Goal: Task Accomplishment & Management: Manage account settings

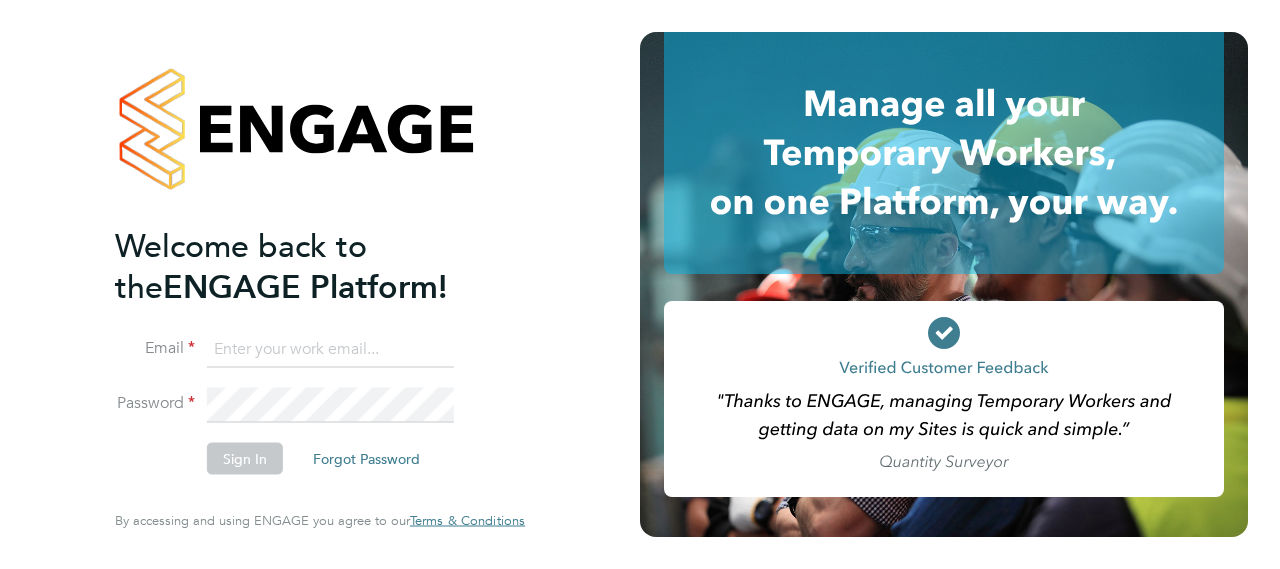
type input "charlie.slidel@vistry.co.uk"
click at [534, 361] on div "Welcome back to the ENGAGE Platform! Email charlie.slidel@vistry.co.uk Password…" at bounding box center [320, 284] width 490 height 569
click at [257, 456] on button "Sign In" at bounding box center [245, 459] width 76 height 32
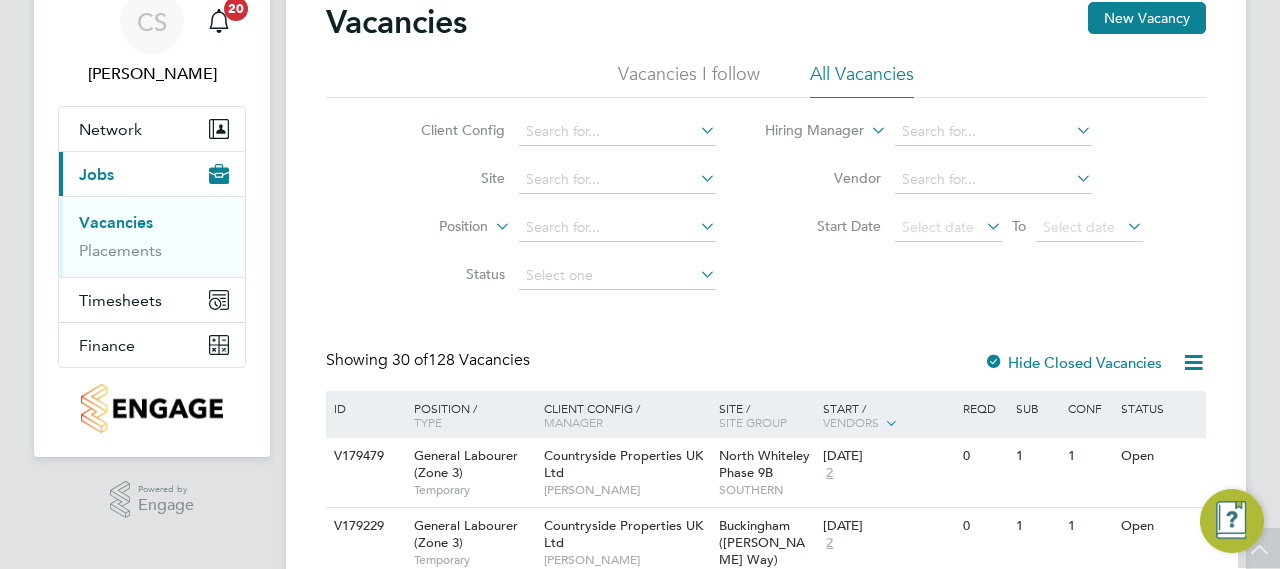
scroll to position [20, 0]
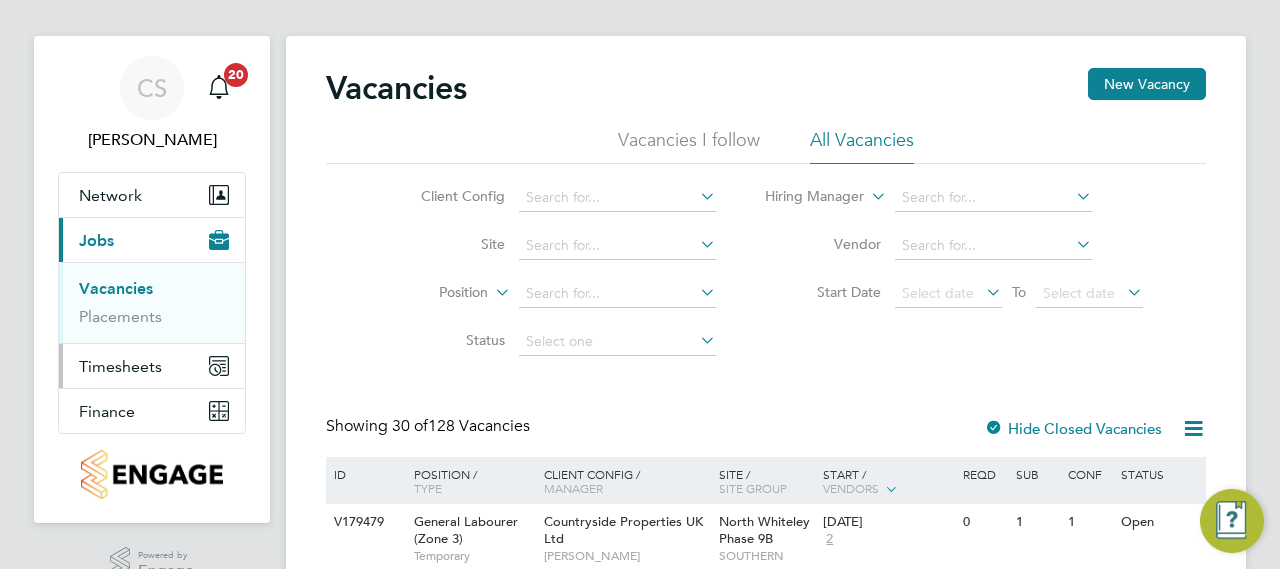
click at [124, 371] on span "Timesheets" at bounding box center [120, 366] width 83 height 19
click at [150, 345] on li "Timesheets" at bounding box center [154, 338] width 150 height 28
click at [151, 334] on link "Timesheets" at bounding box center [120, 333] width 83 height 19
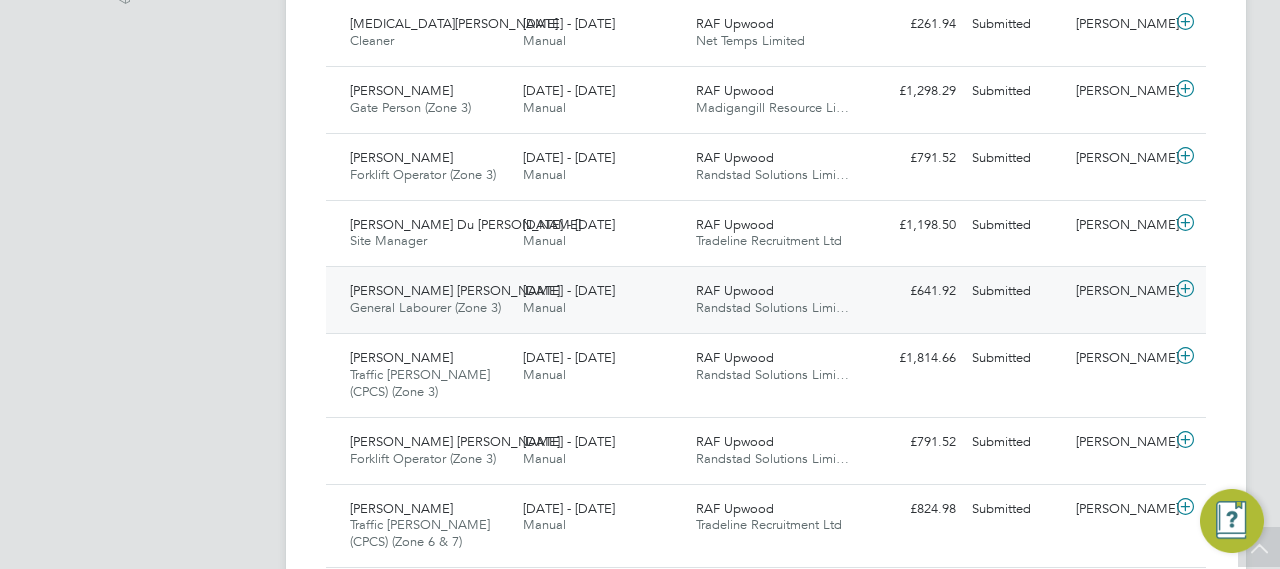
click at [636, 311] on div "[DATE] - [DATE] Manual" at bounding box center [601, 300] width 173 height 50
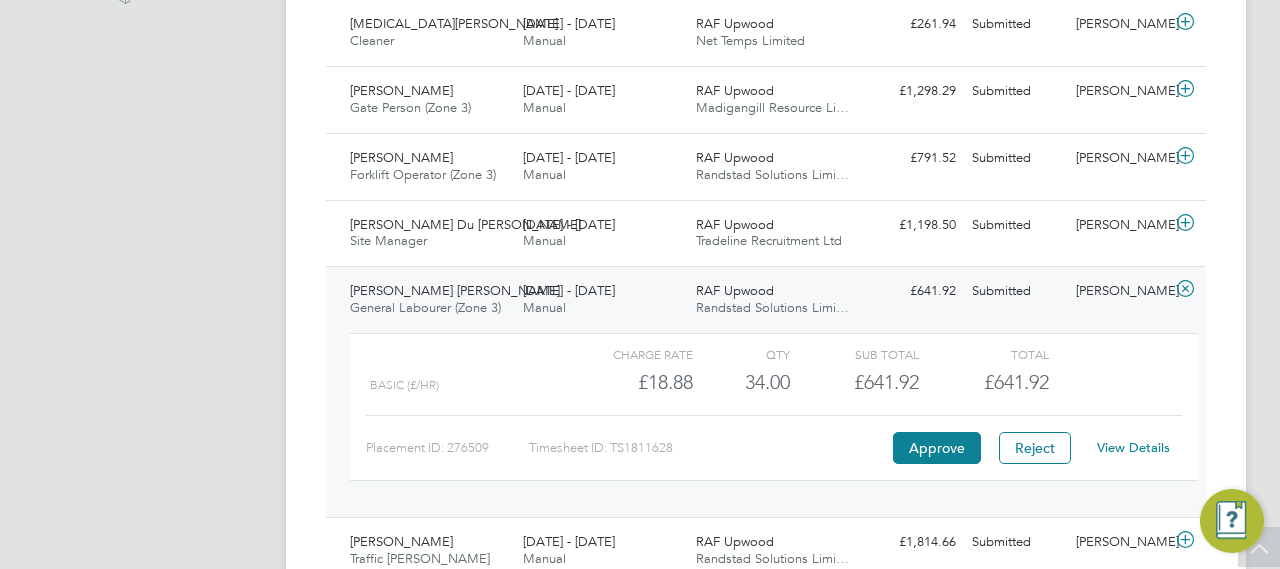
click at [636, 311] on div "[DATE] - [DATE] Manual" at bounding box center [601, 300] width 173 height 50
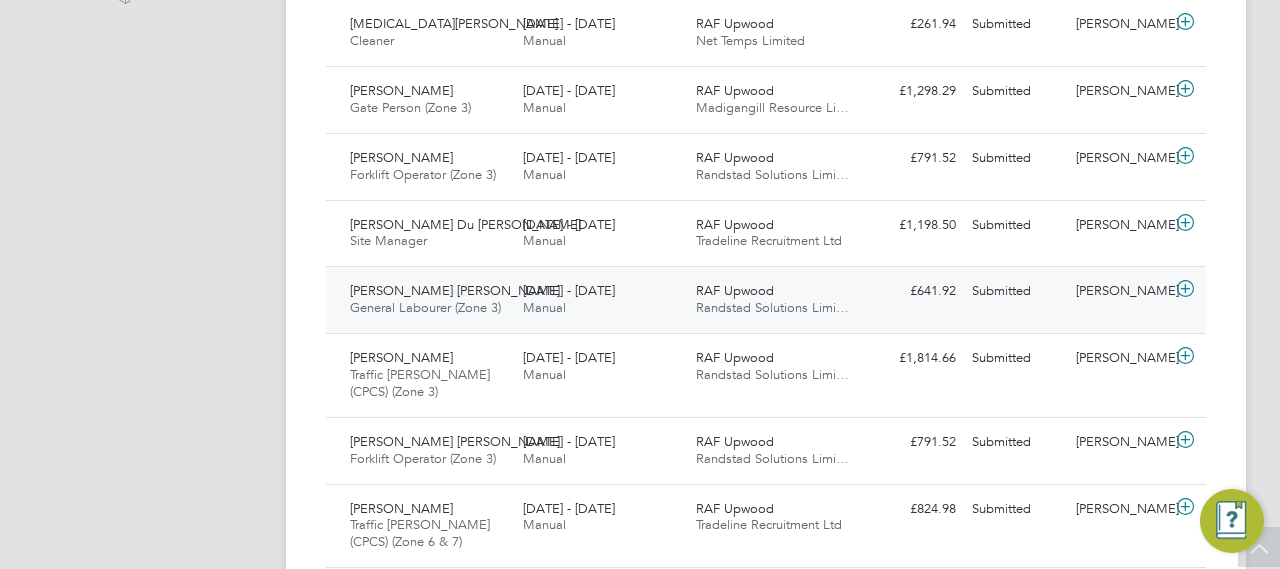
click at [684, 309] on div "[DATE] - [DATE] Manual" at bounding box center [601, 300] width 173 height 50
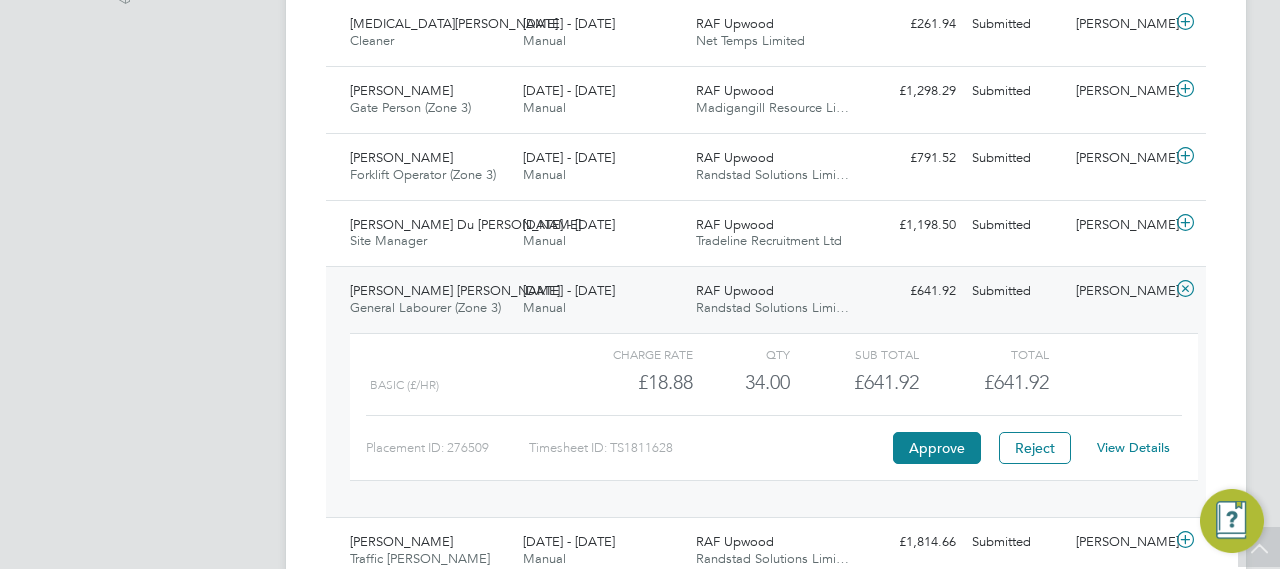
click at [1126, 441] on link "View Details" at bounding box center [1133, 447] width 73 height 17
click at [684, 282] on div "[DATE] - [DATE] Manual" at bounding box center [601, 300] width 173 height 50
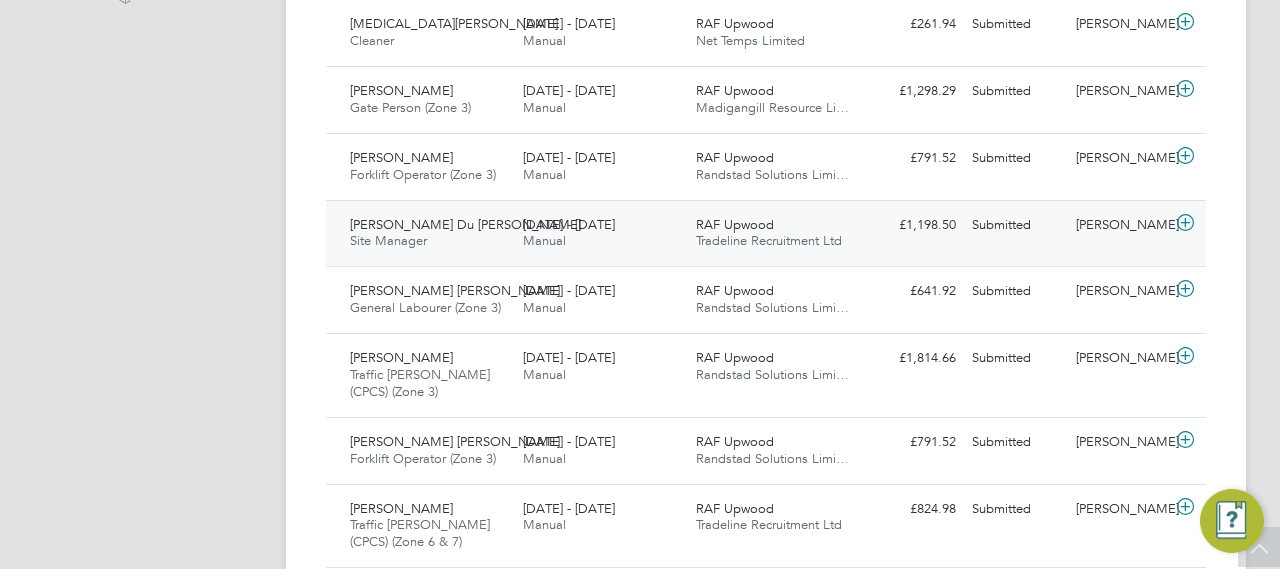
click at [726, 245] on span "Tradeline Recruitment Ltd" at bounding box center [769, 240] width 146 height 17
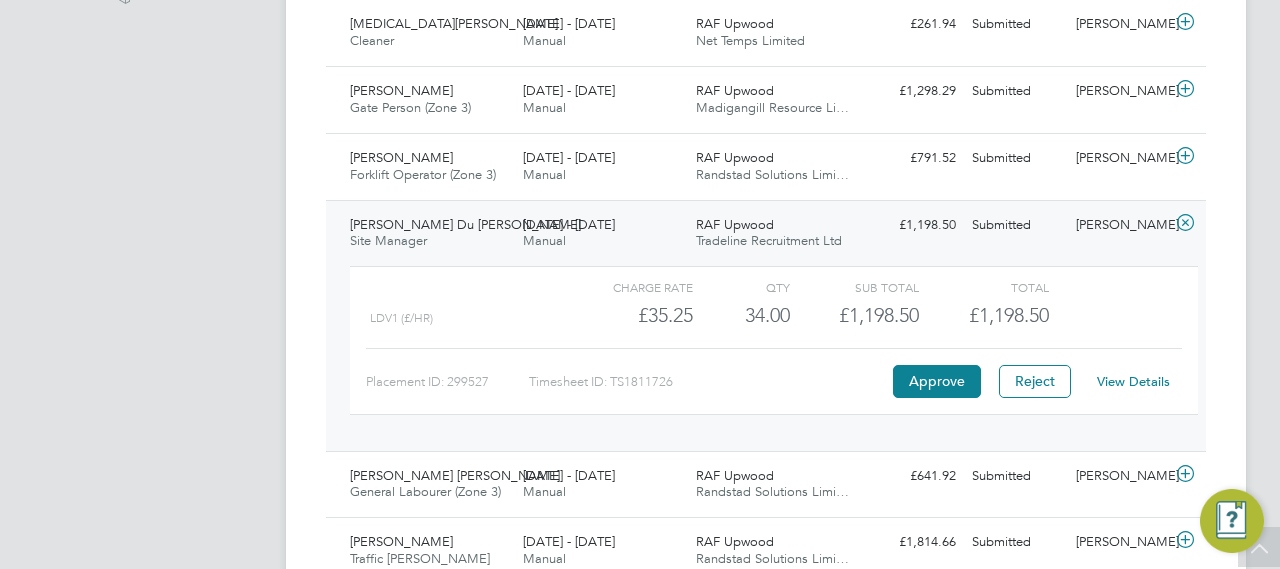
click at [726, 245] on span "Tradeline Recruitment Ltd" at bounding box center [769, 240] width 146 height 17
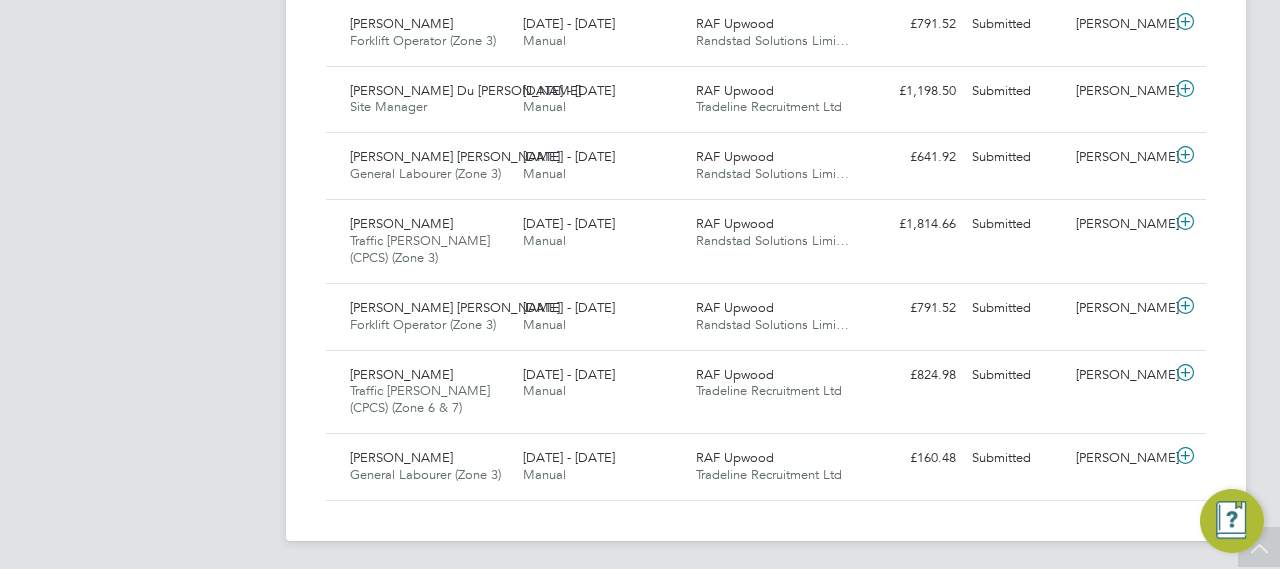
scroll to position [50, 173]
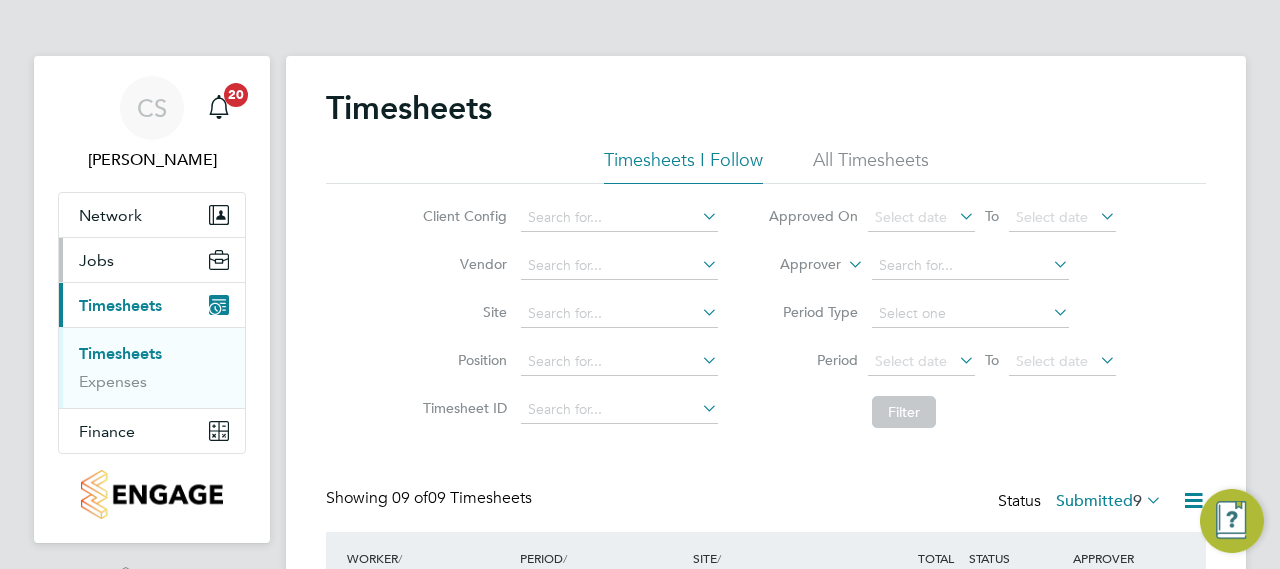
click at [144, 269] on button "Jobs" at bounding box center [152, 260] width 186 height 44
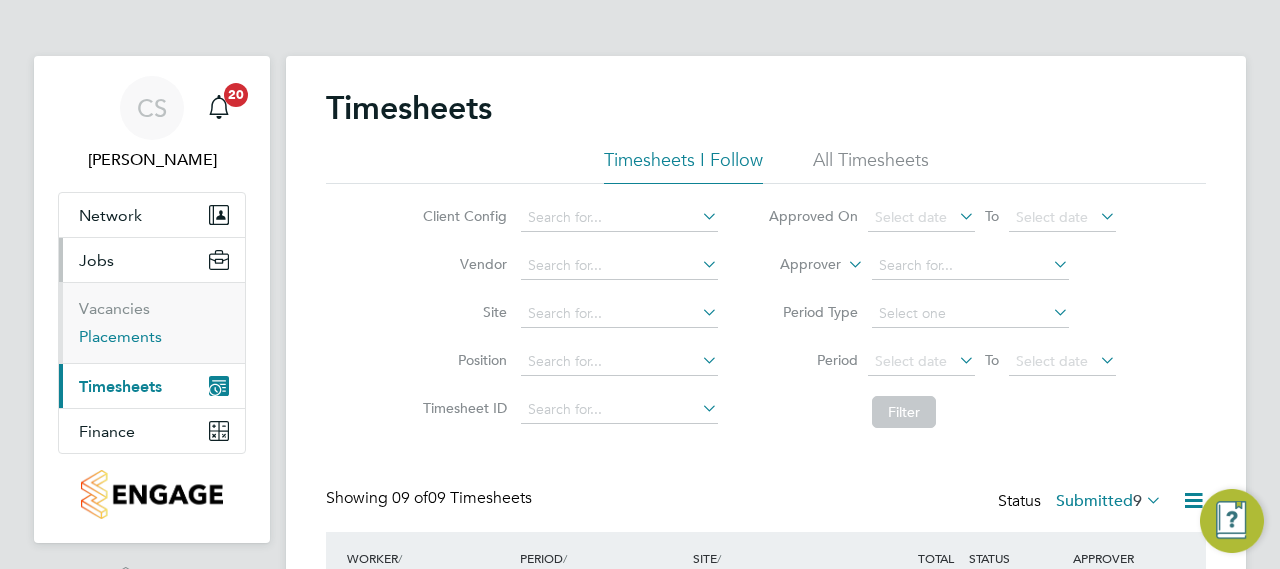
click at [138, 333] on link "Placements" at bounding box center [120, 336] width 83 height 19
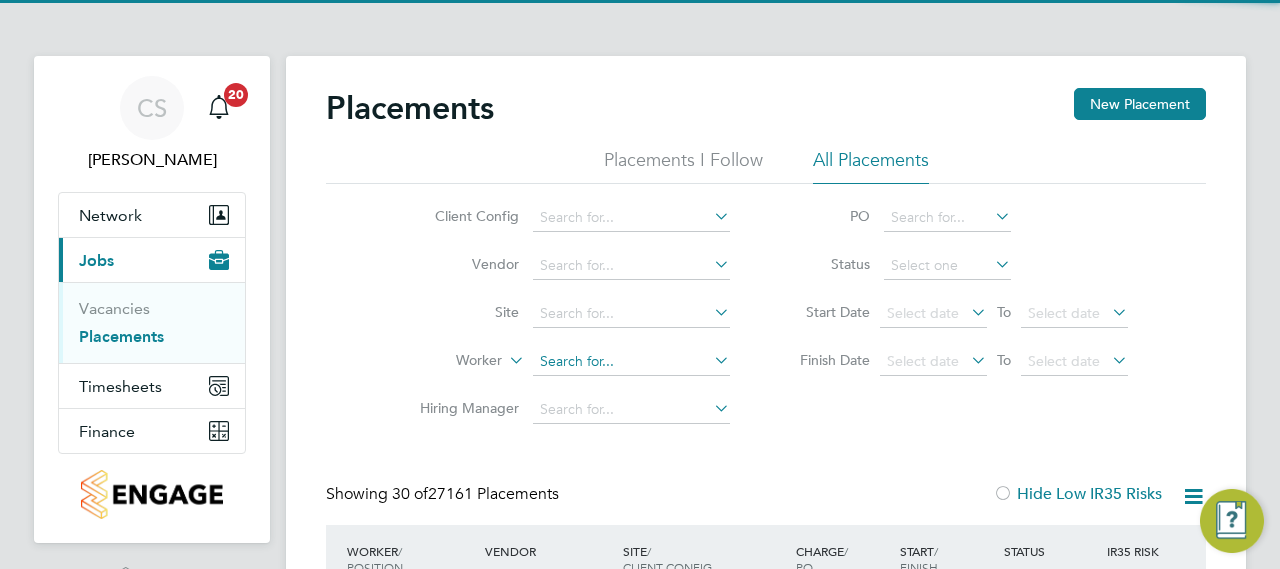
click at [628, 355] on input at bounding box center [631, 362] width 197 height 28
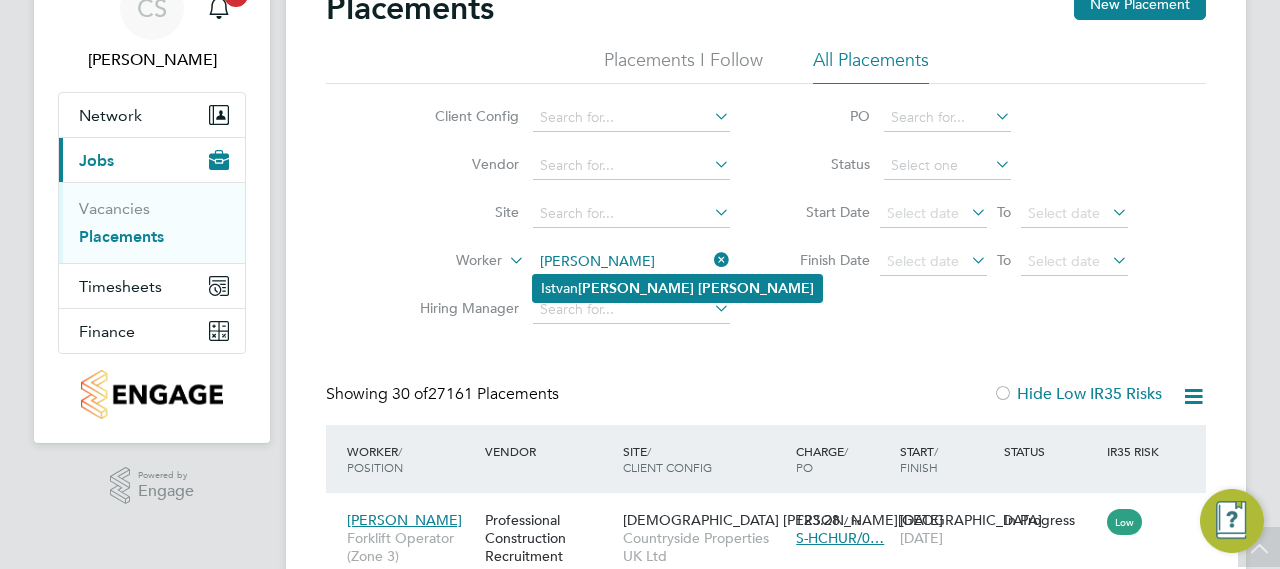
click at [662, 296] on li "[PERSON_NAME] [PERSON_NAME]" at bounding box center [677, 288] width 289 height 27
type input "[PERSON_NAME] [PERSON_NAME]"
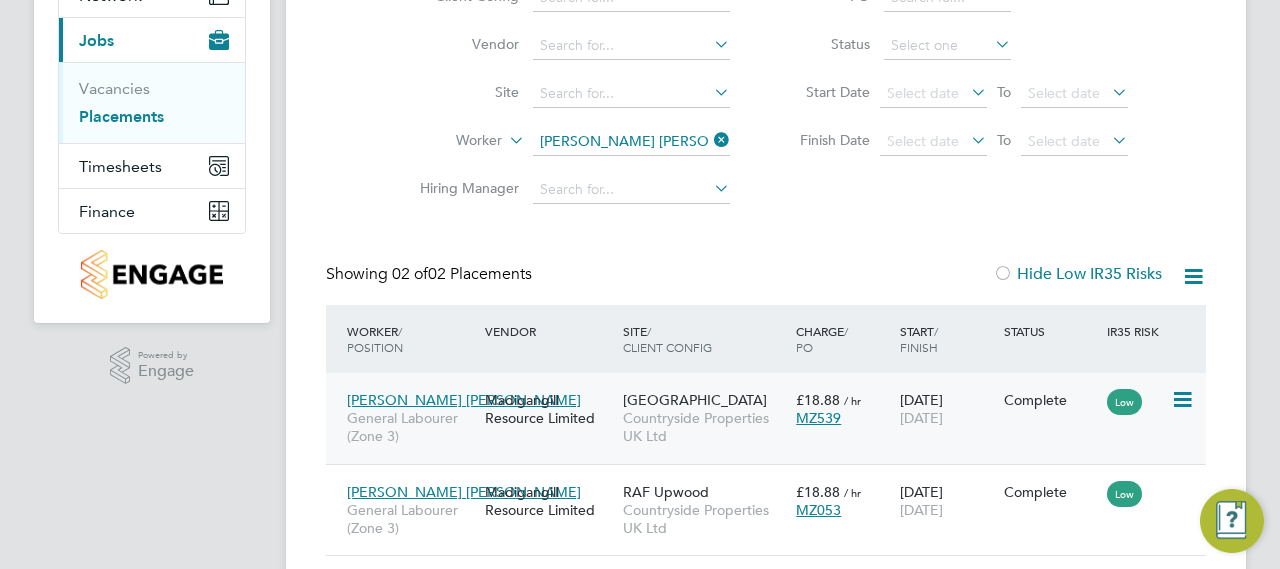
scroll to position [298, 0]
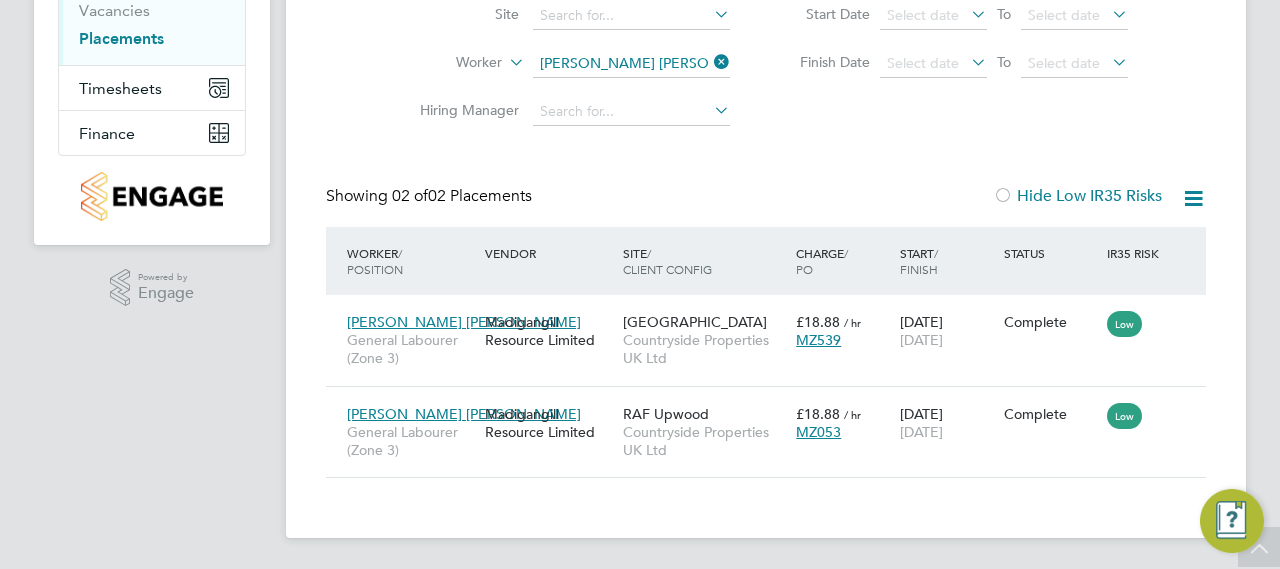
click at [820, 491] on div "Placements New Placement Placements I Follow All Placements Client Config Vendo…" at bounding box center [766, 148] width 960 height 780
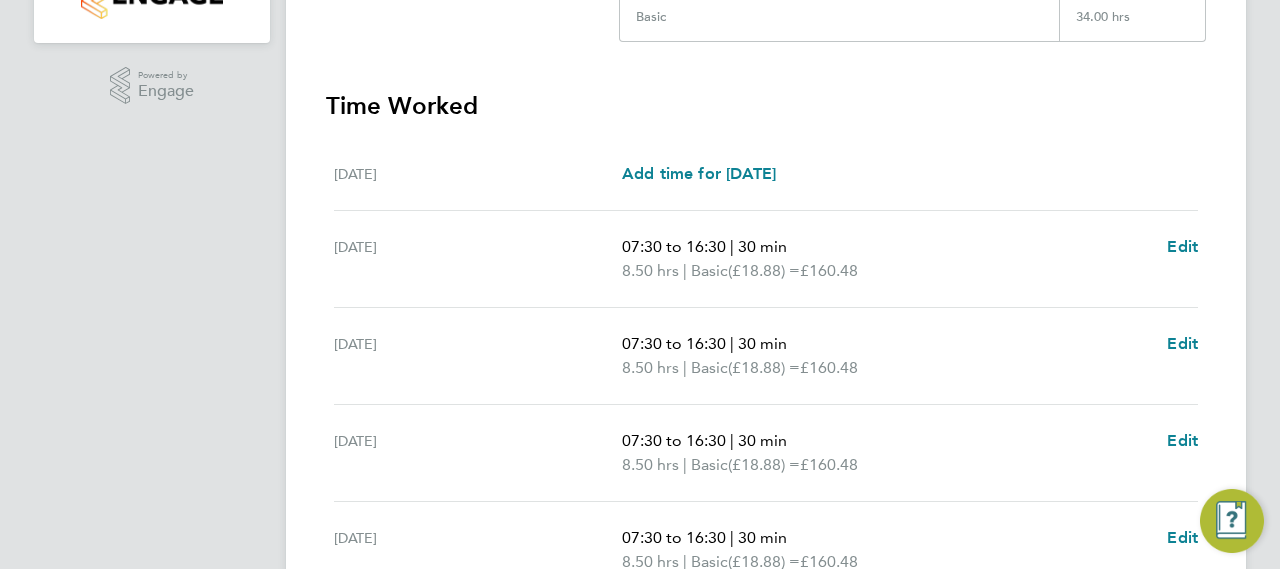
scroll to position [600, 0]
